Goal: Find specific page/section: Find specific page/section

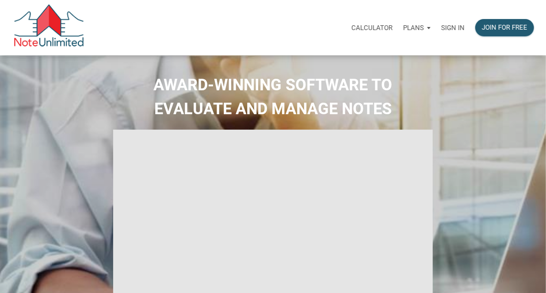
select select
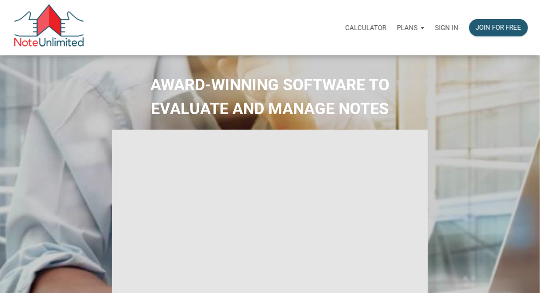
type input "Introduction to new features"
select select
click at [443, 28] on p "Sign in" at bounding box center [446, 28] width 23 height 8
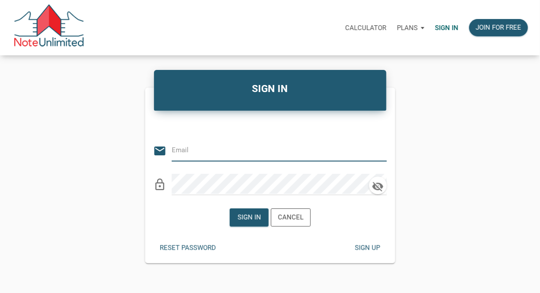
type input "[PERSON_NAME][EMAIL_ADDRESS][DOMAIN_NAME]"
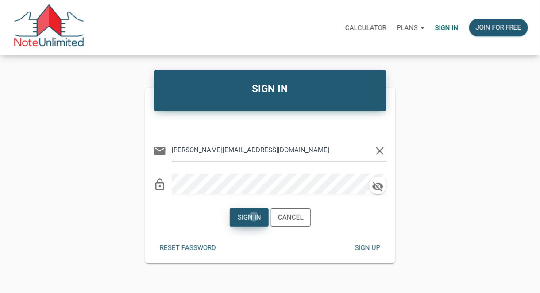
click at [254, 216] on div "Sign in" at bounding box center [248, 217] width 23 height 10
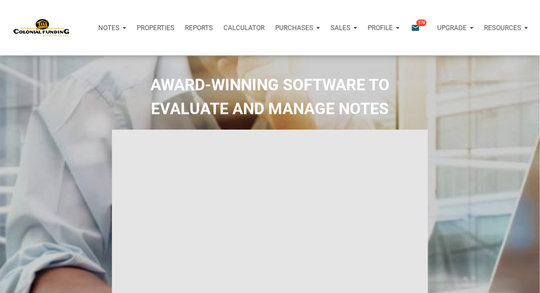
type input "Introduction to new features"
select select
click at [99, 25] on p "Notes" at bounding box center [102, 28] width 21 height 8
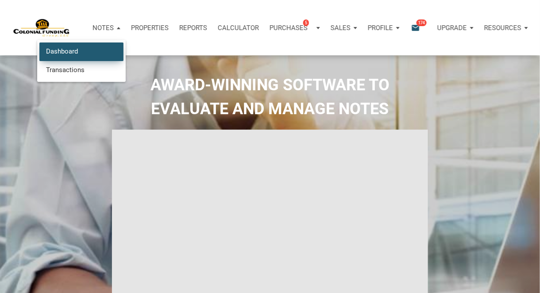
click at [65, 48] on link "Dashboard" at bounding box center [81, 51] width 84 height 18
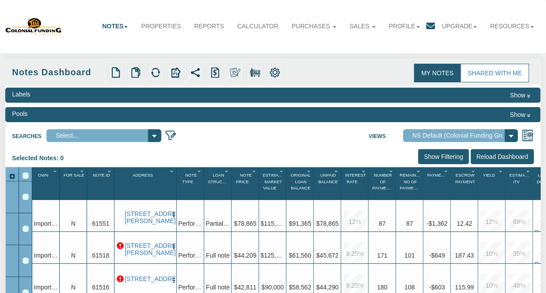
select select "316"
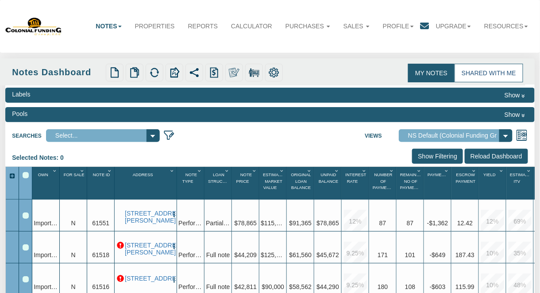
click at [477, 73] on link "Shared with Me" at bounding box center [488, 73] width 69 height 19
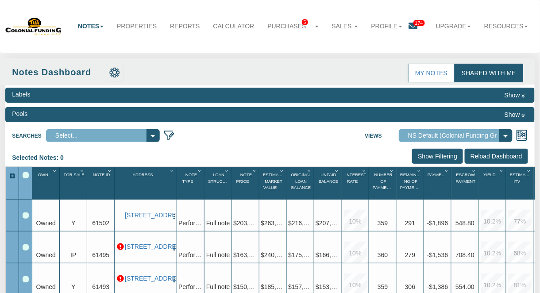
click at [479, 69] on link "Shared with Me" at bounding box center [488, 73] width 69 height 19
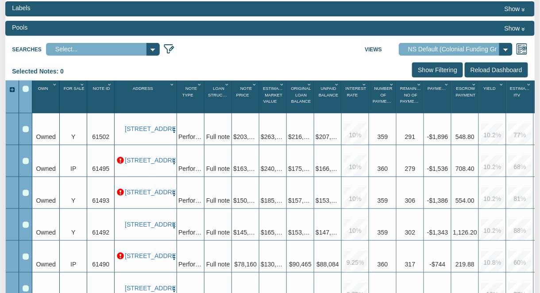
scroll to position [86, 0]
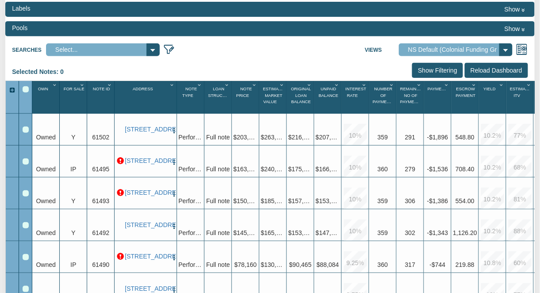
click at [478, 67] on input "Reload Dashboard" at bounding box center [496, 70] width 63 height 15
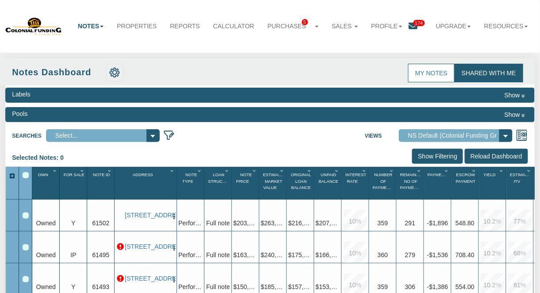
click at [478, 75] on link "Shared with Me" at bounding box center [488, 73] width 69 height 19
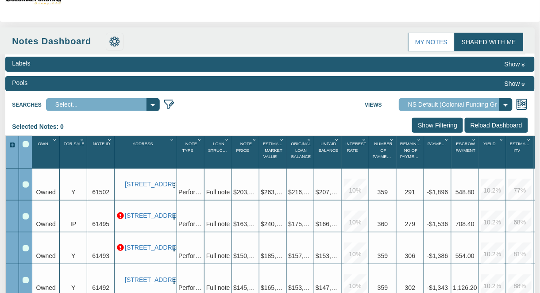
scroll to position [24, 0]
